Goal: Information Seeking & Learning: Learn about a topic

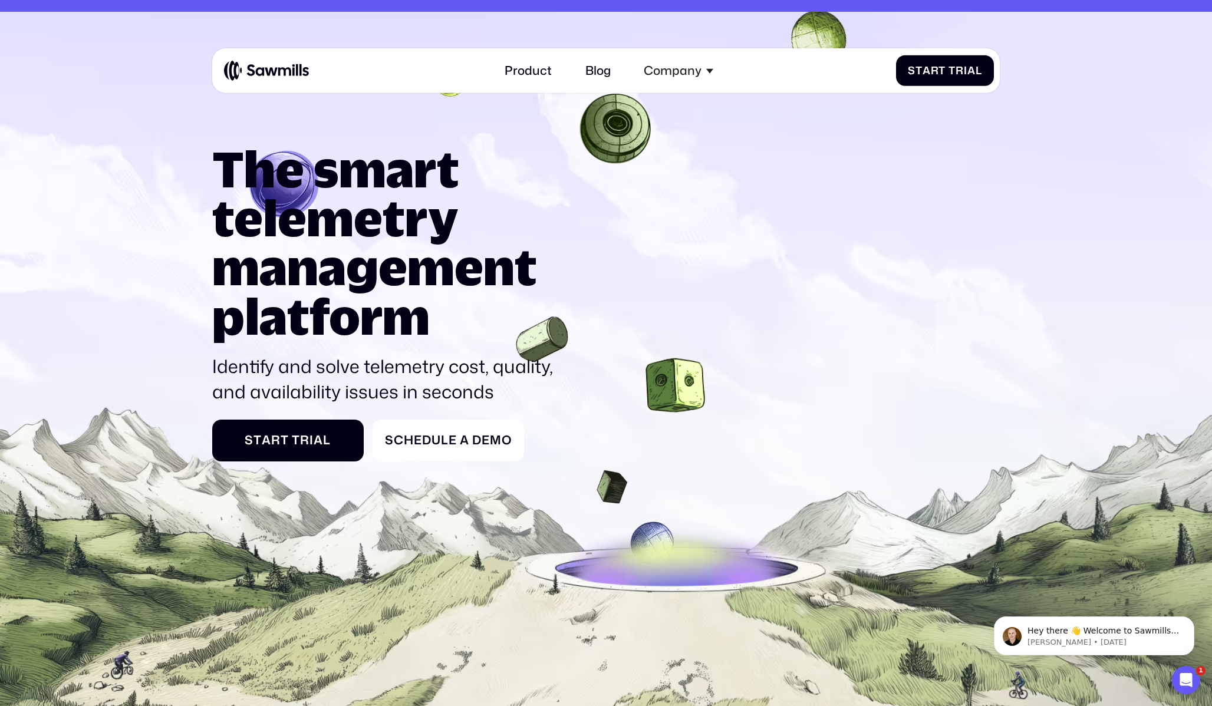
scroll to position [37, 0]
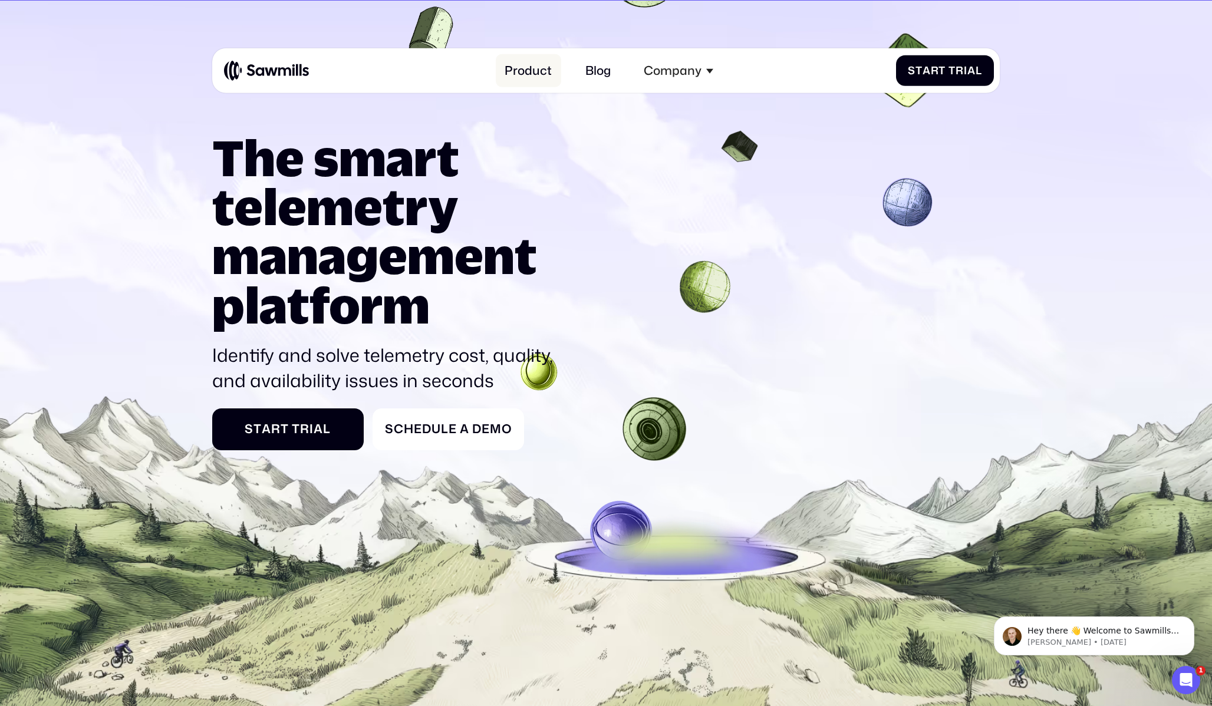
click at [536, 71] on link "Product" at bounding box center [528, 70] width 65 height 32
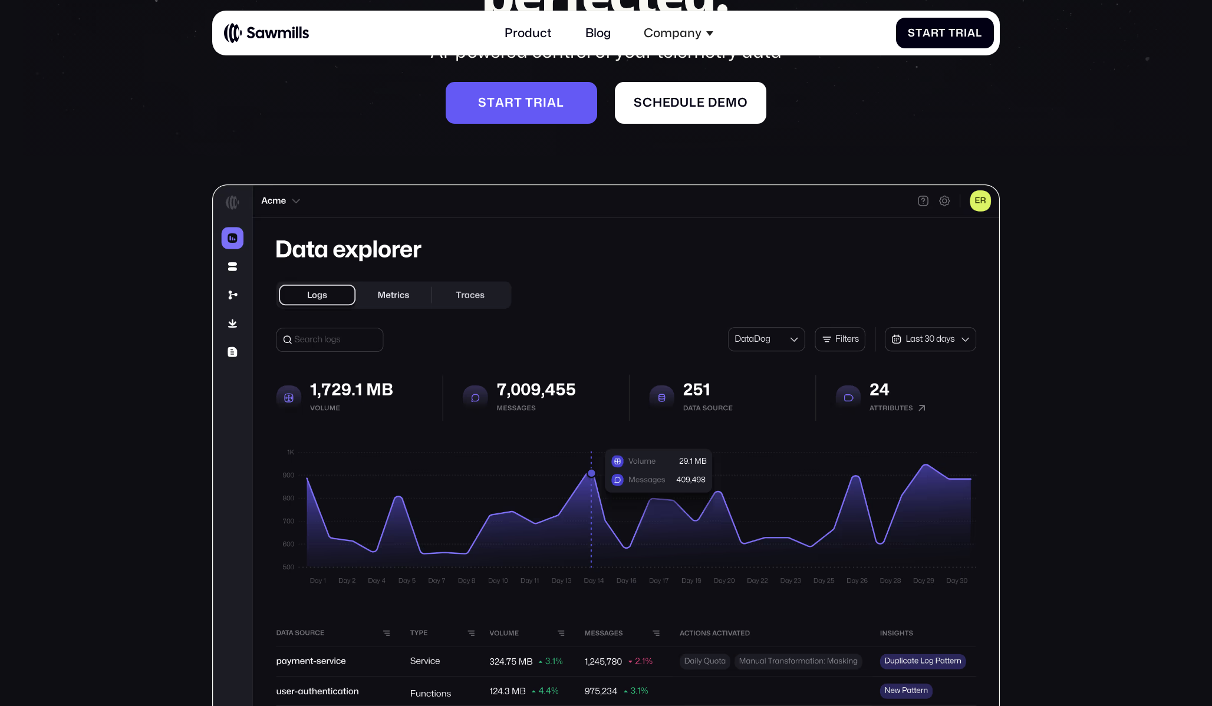
scroll to position [236, 0]
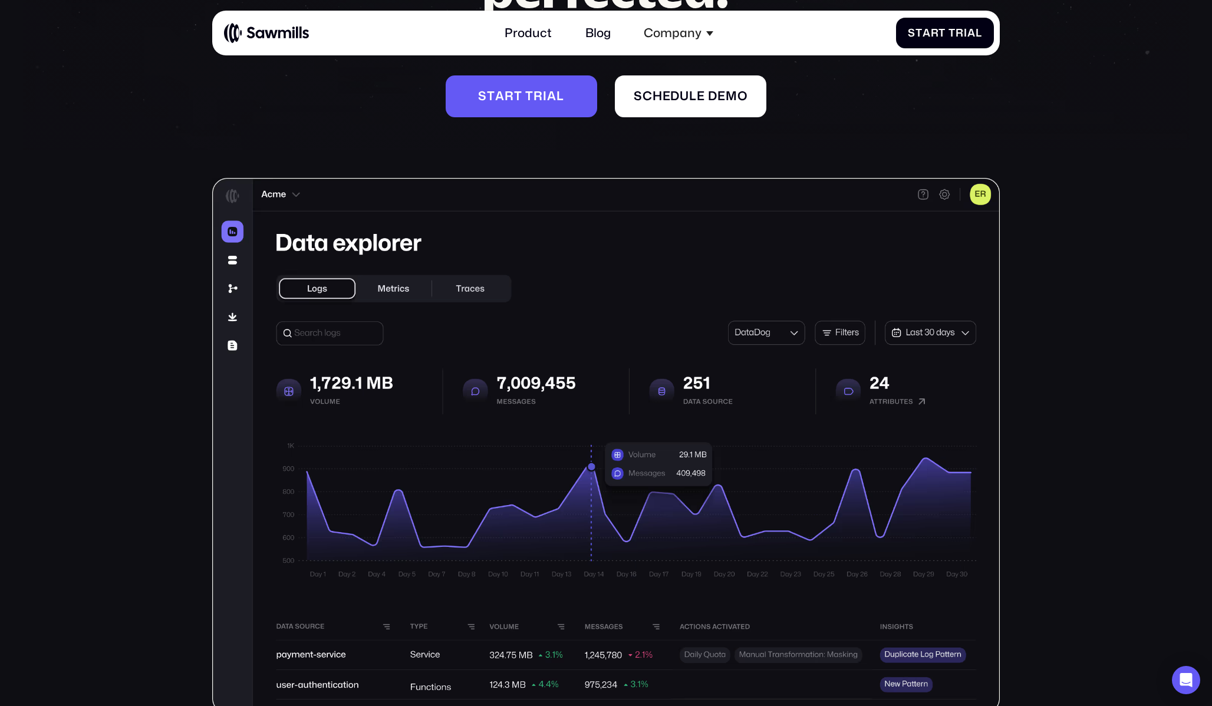
click at [405, 284] on img at bounding box center [606, 445] width 788 height 535
click at [459, 286] on img at bounding box center [606, 445] width 788 height 535
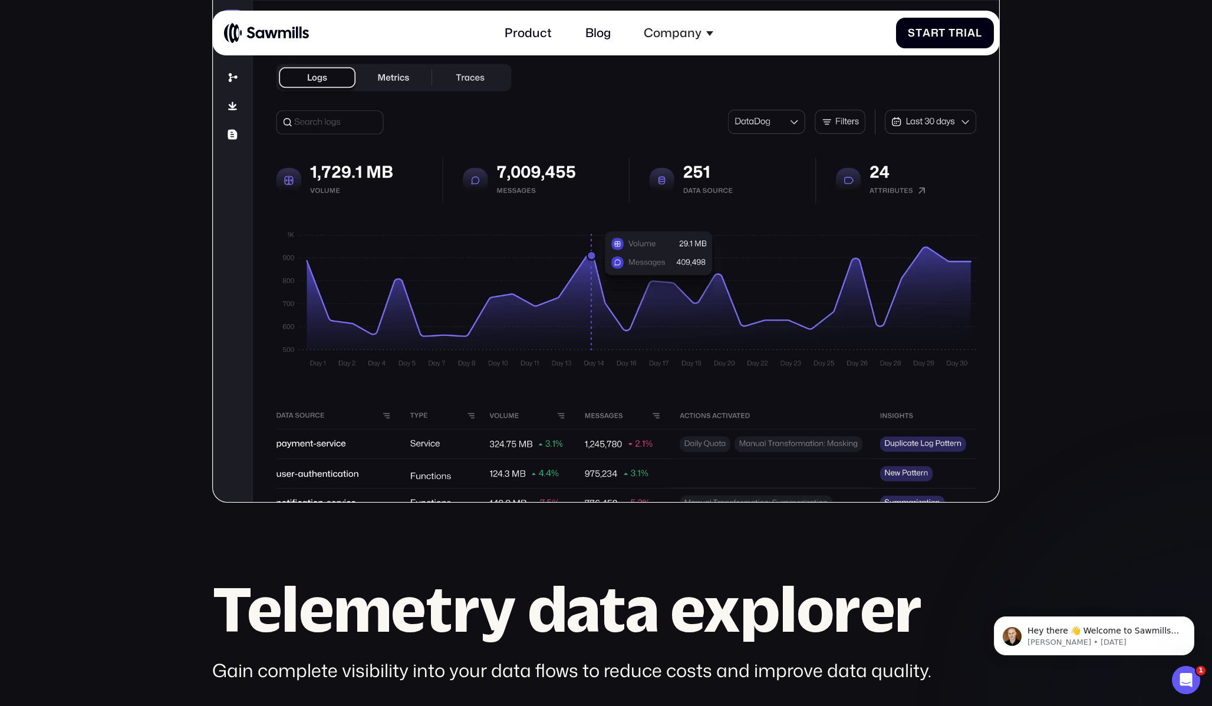
scroll to position [520, 0]
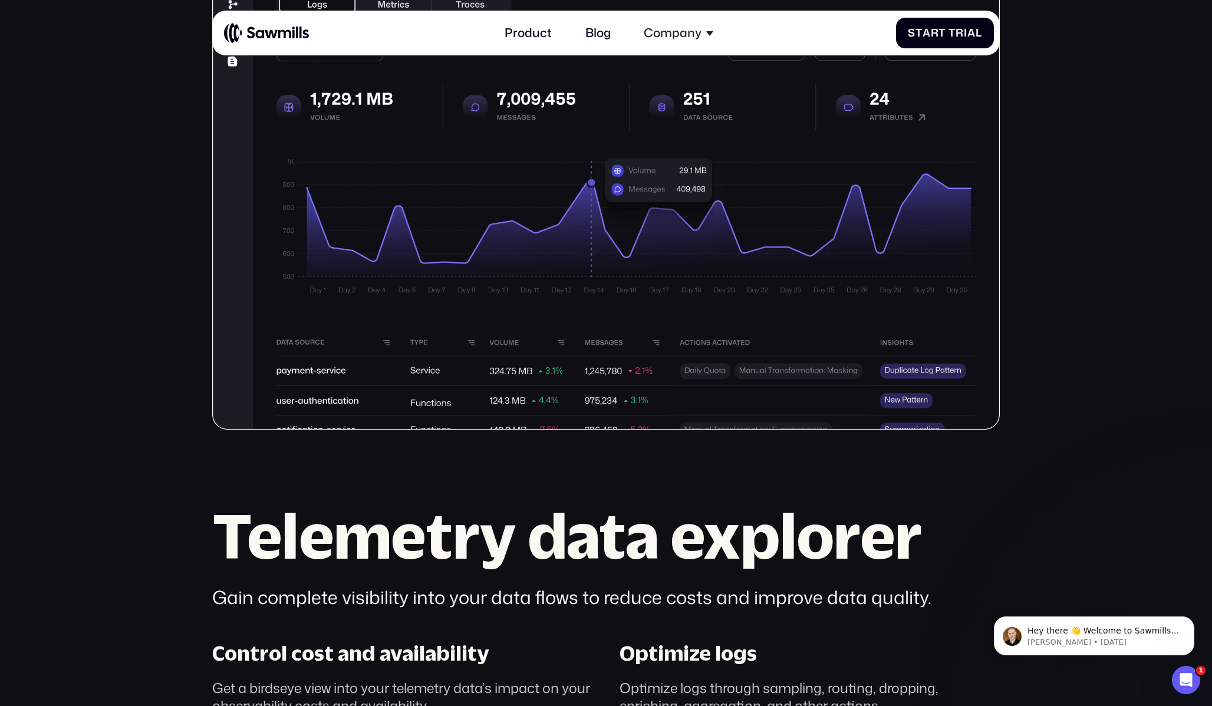
click at [405, 215] on img at bounding box center [606, 161] width 788 height 535
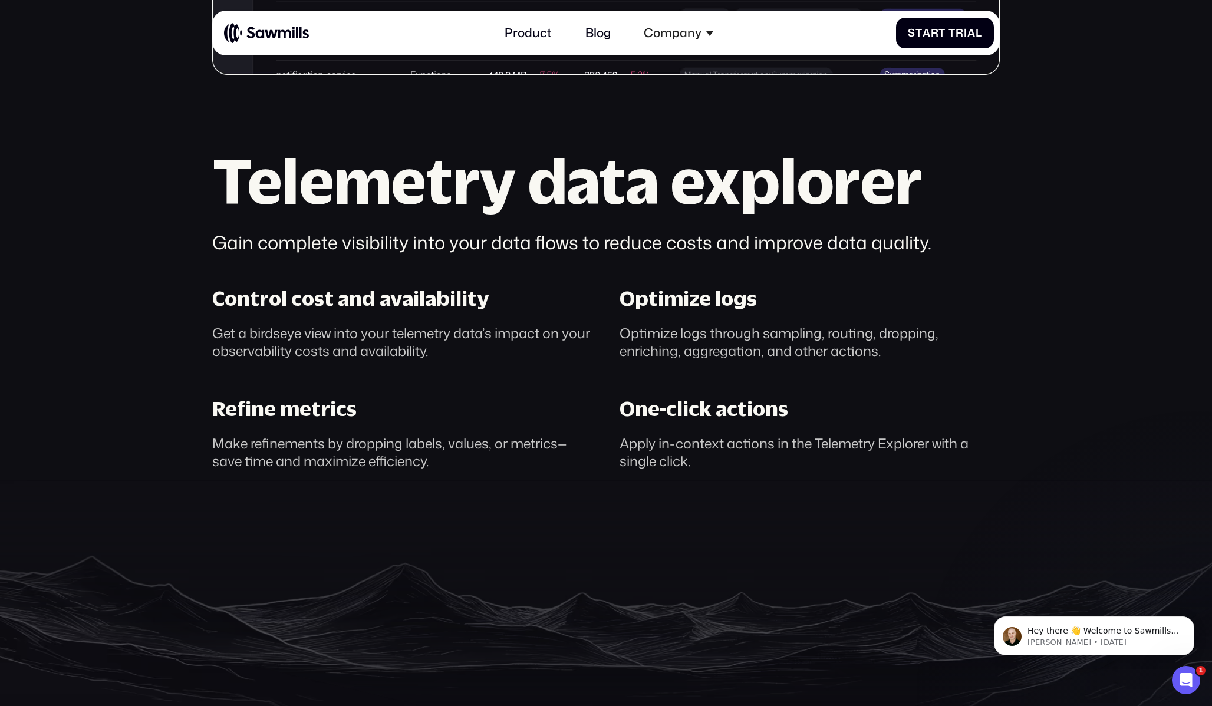
scroll to position [882, 0]
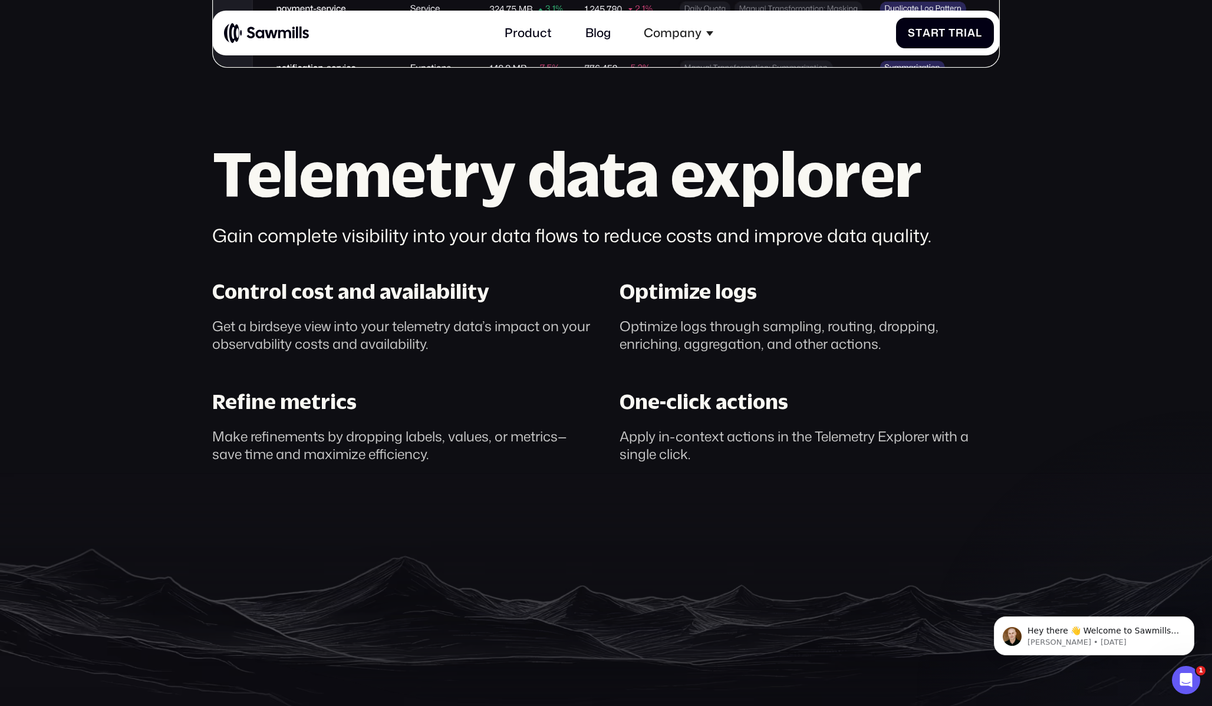
click at [692, 393] on div "One-click actions" at bounding box center [704, 401] width 169 height 25
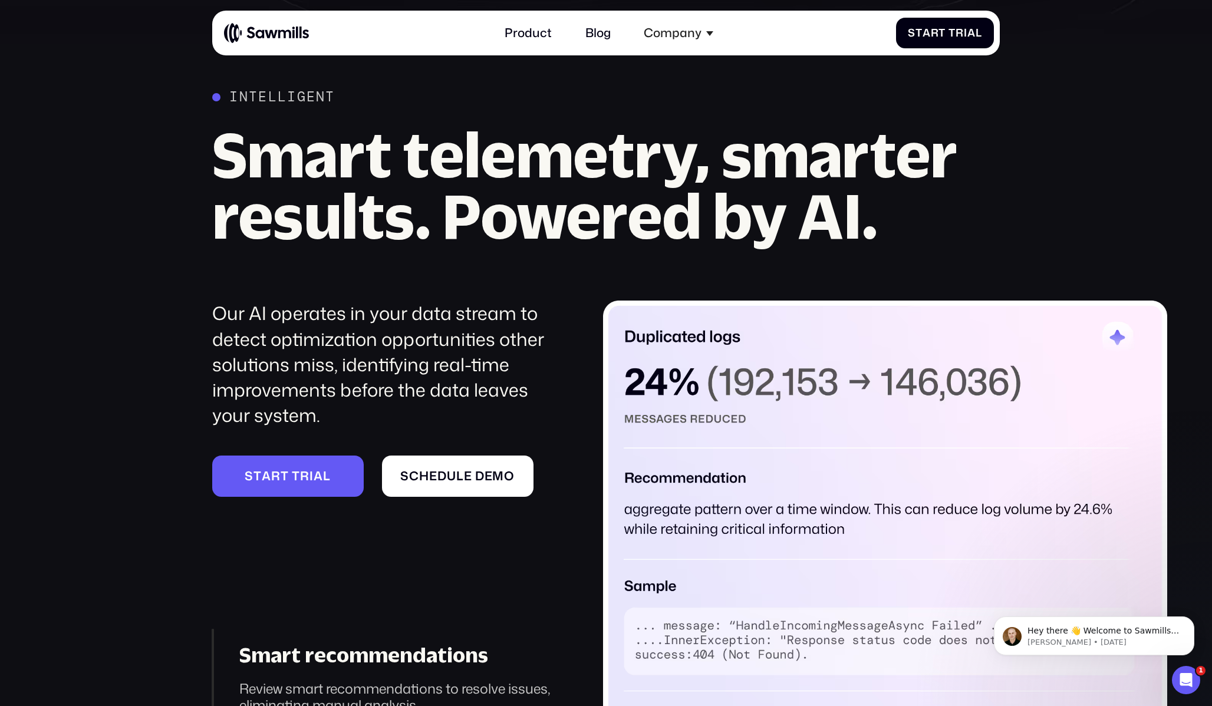
scroll to position [1586, 0]
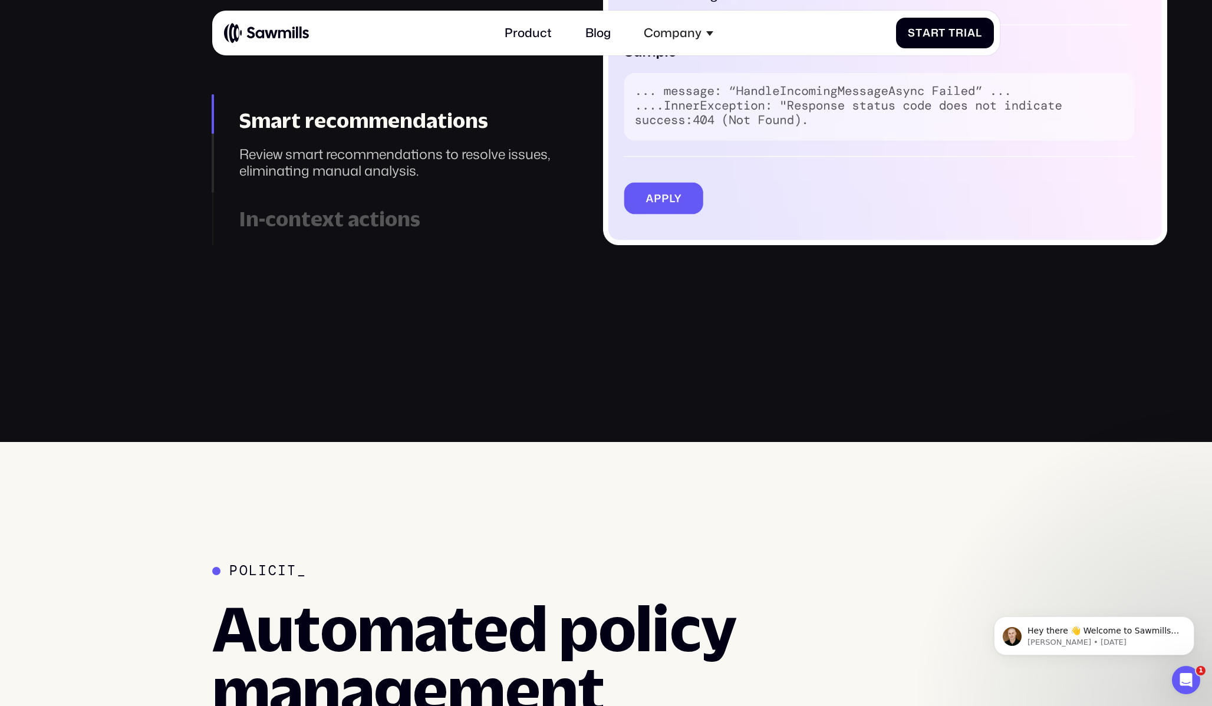
click at [680, 195] on img at bounding box center [885, 5] width 564 height 479
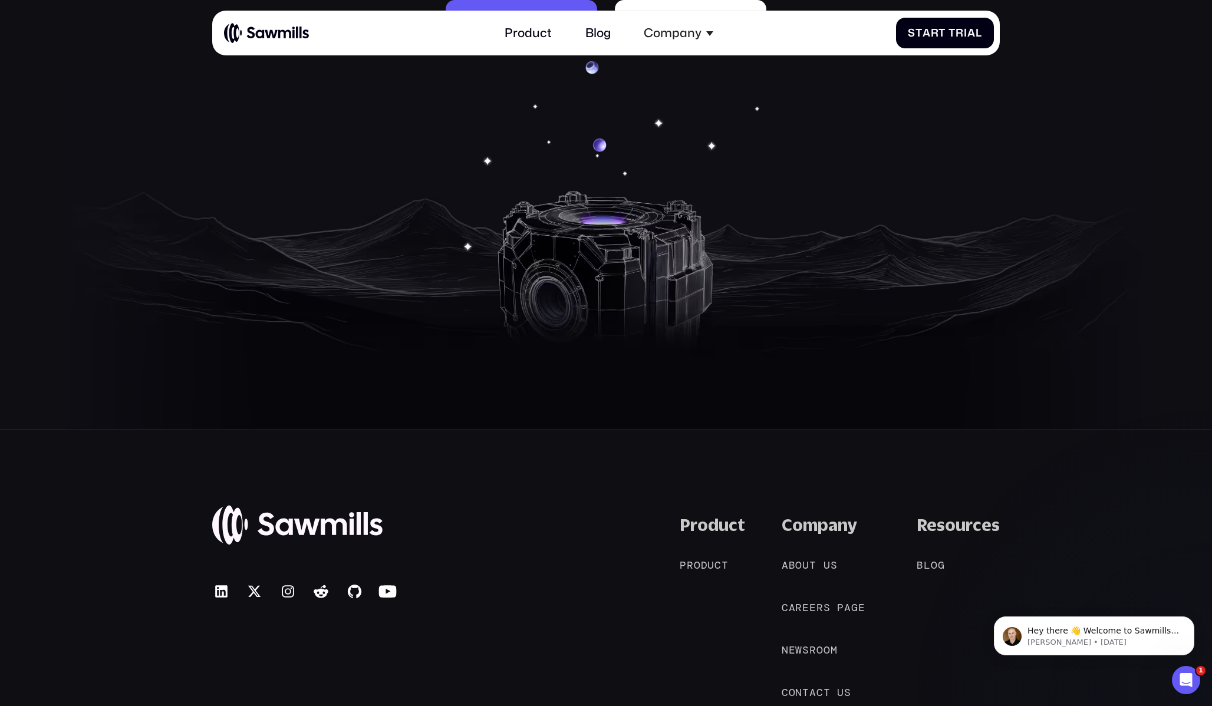
scroll to position [5856, 0]
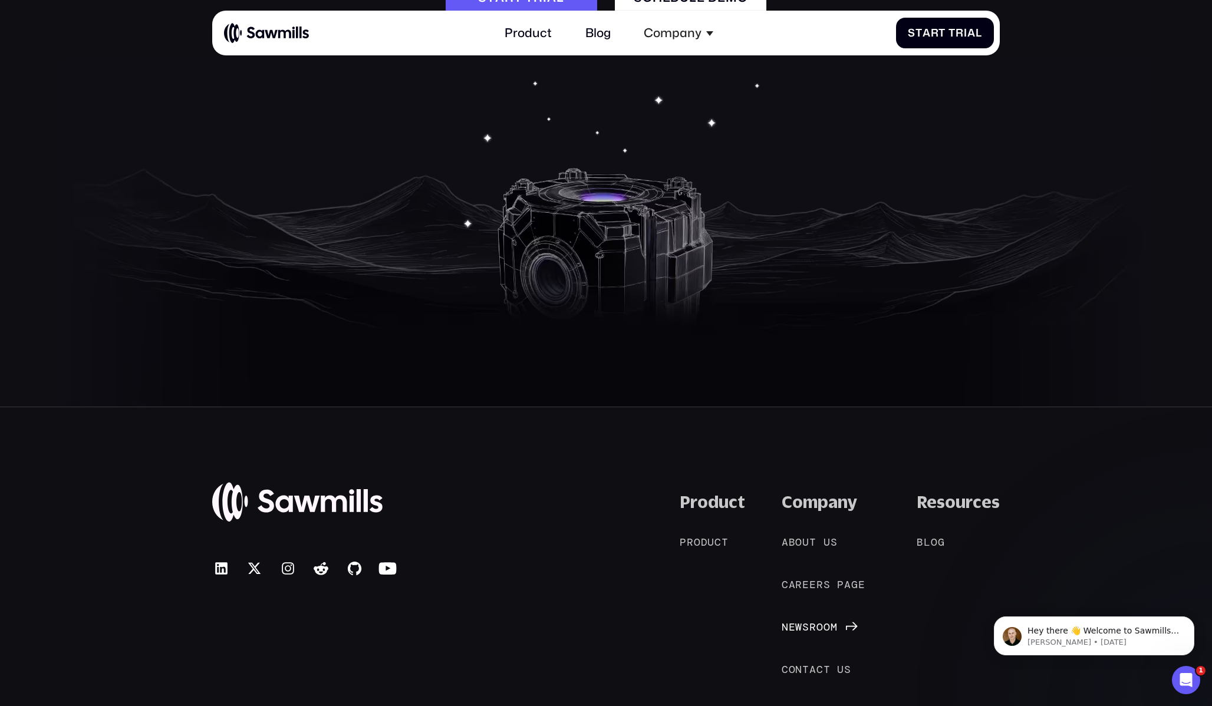
click at [817, 622] on span "r" at bounding box center [813, 628] width 7 height 13
